Goal: Navigation & Orientation: Find specific page/section

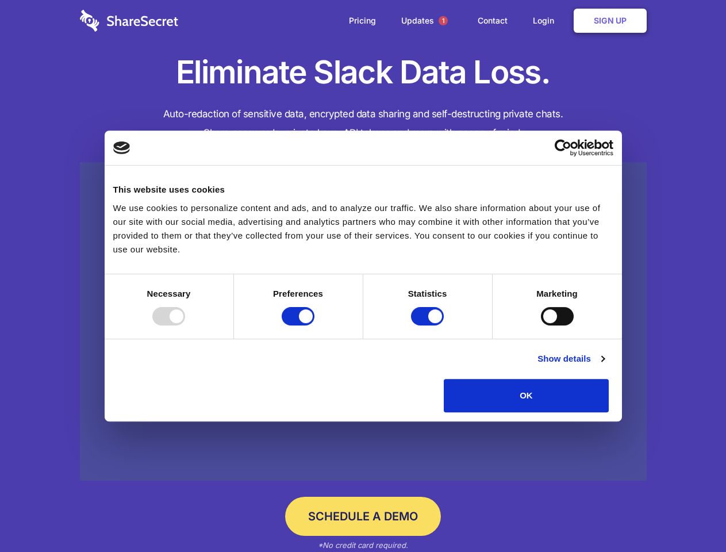
click at [185, 325] on div at bounding box center [168, 316] width 33 height 18
click at [315, 325] on input "Preferences" at bounding box center [298, 316] width 33 height 18
checkbox input "false"
click at [429, 325] on input "Statistics" at bounding box center [427, 316] width 33 height 18
checkbox input "false"
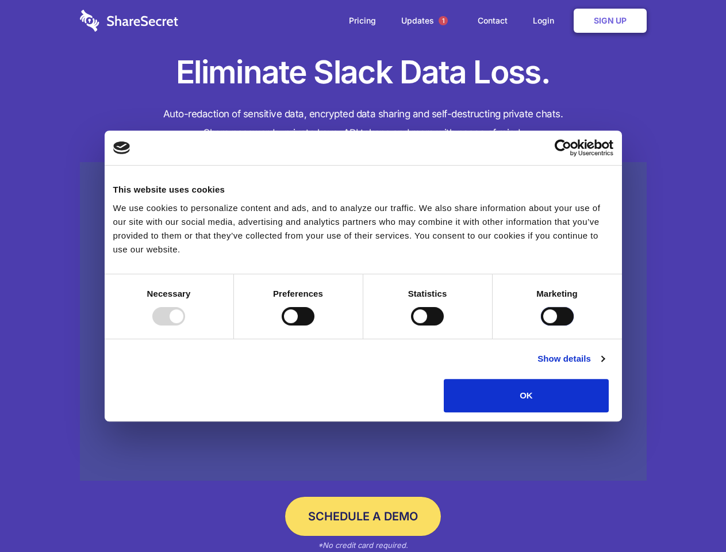
click at [541, 325] on input "Marketing" at bounding box center [557, 316] width 33 height 18
checkbox input "true"
click at [604, 366] on link "Show details" at bounding box center [571, 359] width 67 height 14
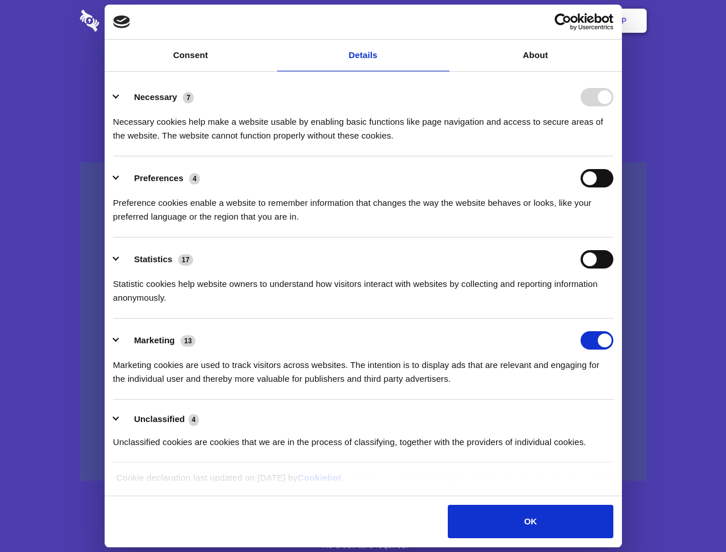
click at [614, 156] on li "Necessary 7 Necessary cookies help make a website usable by enabling basic func…" at bounding box center [363, 115] width 500 height 81
click at [443, 21] on span "1" at bounding box center [443, 20] width 9 height 9
